Goal: Book appointment/travel/reservation

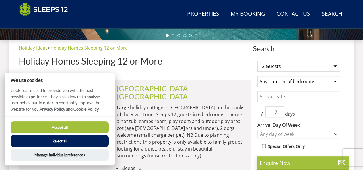
scroll to position [207, 0]
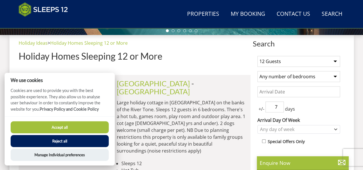
click at [59, 132] on button "Accept all" at bounding box center [60, 127] width 98 height 12
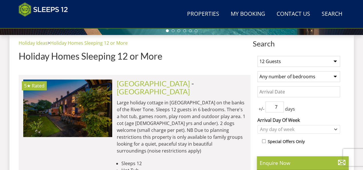
click at [295, 59] on select "1 Guest 2 Guests 3 Guests 4 Guests 5 Guests 6 Guests 7 Guests 8 Guests 9 Guests…" at bounding box center [298, 61] width 83 height 11
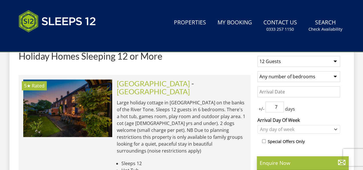
click at [287, 59] on select "1 Guest 2 Guests 3 Guests 4 Guests 5 Guests 6 Guests 7 Guests 8 Guests 9 Guests…" at bounding box center [298, 61] width 83 height 11
select select "11"
click at [257, 56] on select "1 Guest 2 Guests 3 Guests 4 Guests 5 Guests 6 Guests 7 Guests 8 Guests 9 Guests…" at bounding box center [298, 61] width 83 height 11
click at [290, 75] on select "Any number of bedrooms 4 Bedrooms 5 Bedrooms 6 Bedrooms 7 Bedrooms 8 Bedrooms 9…" at bounding box center [298, 76] width 83 height 11
select select "7"
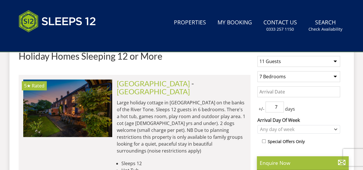
click at [257, 71] on select "Any number of bedrooms 4 Bedrooms 5 Bedrooms 6 Bedrooms 7 Bedrooms 8 Bedrooms 9…" at bounding box center [298, 76] width 83 height 11
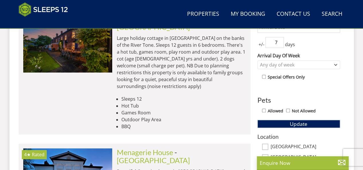
scroll to position [284, 0]
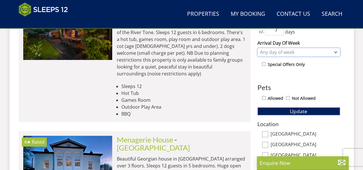
click at [281, 50] on div "Any day of week" at bounding box center [295, 52] width 74 height 6
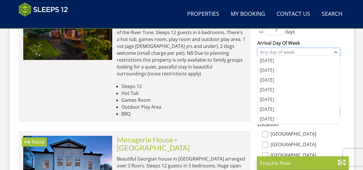
click at [281, 50] on div "Any day of week" at bounding box center [295, 52] width 74 height 6
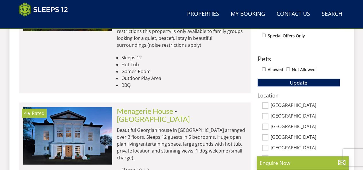
scroll to position [341, 0]
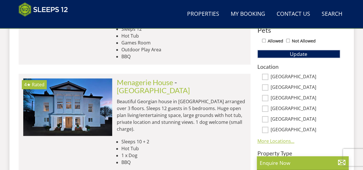
click at [266, 140] on link "More Locations..." at bounding box center [275, 141] width 37 height 6
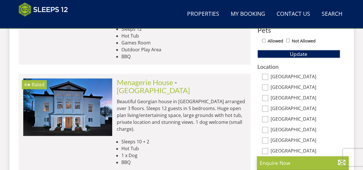
click at [266, 75] on input "[GEOGRAPHIC_DATA]" at bounding box center [265, 77] width 6 height 6
checkbox input "true"
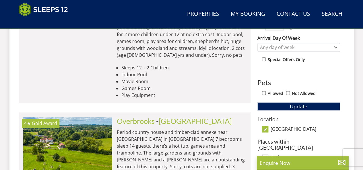
scroll to position [292, 0]
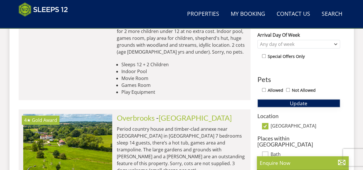
click at [301, 101] on span "Update" at bounding box center [298, 103] width 17 height 7
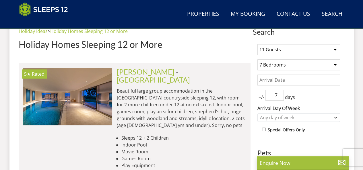
scroll to position [206, 0]
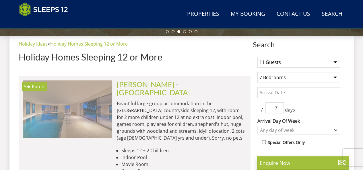
click at [85, 99] on img at bounding box center [67, 108] width 89 height 57
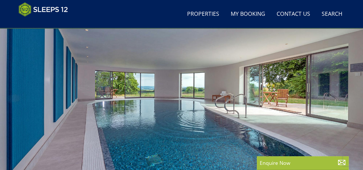
scroll to position [86, 0]
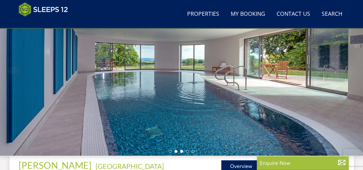
click at [181, 151] on li at bounding box center [181, 151] width 3 height 3
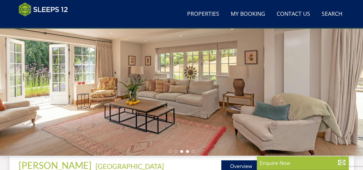
click at [186, 150] on li at bounding box center [187, 151] width 3 height 3
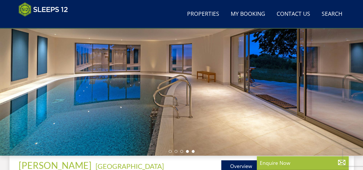
click at [193, 151] on li at bounding box center [193, 151] width 3 height 3
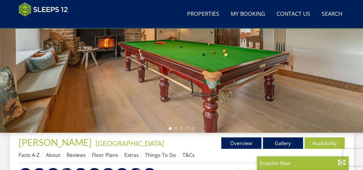
scroll to position [172, 0]
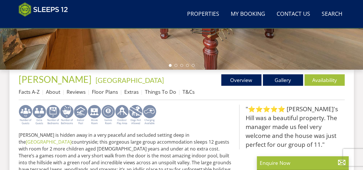
click at [123, 110] on img at bounding box center [122, 115] width 14 height 21
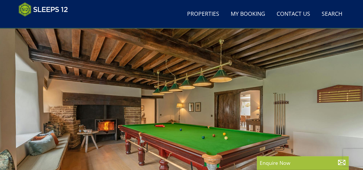
scroll to position [0, 0]
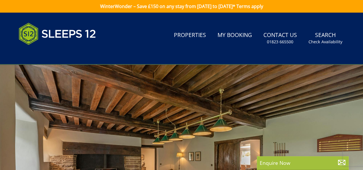
select select "11"
select select "7"
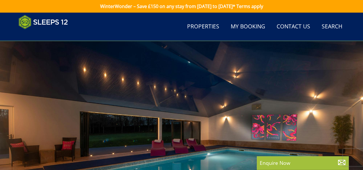
scroll to position [206, 0]
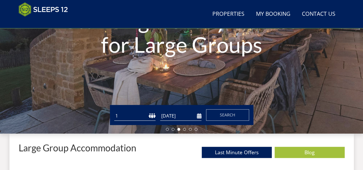
scroll to position [111, 0]
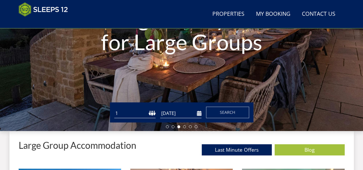
click at [153, 114] on select "1 2 3 4 5 6 7 8 9 10 11 12 13 14 15 16 17 18 19 20 21 22 23 24 25 26 27 28 29 3…" at bounding box center [134, 113] width 41 height 9
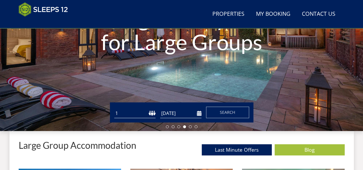
select select "11"
click at [114, 109] on select "1 2 3 4 5 6 7 8 9 10 11 12 13 14 15 16 17 18 19 20 21 22 23 24 25 26 27 28 29 3…" at bounding box center [134, 113] width 41 height 9
click at [187, 111] on input "[DATE]" at bounding box center [180, 113] width 41 height 9
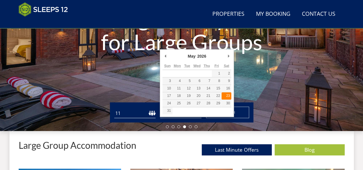
type input "23/05/2026"
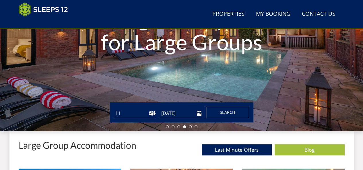
click at [227, 110] on span "Search" at bounding box center [227, 112] width 15 height 5
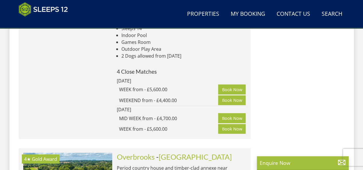
scroll to position [2844, 0]
